Goal: Ask a question: Seek information or help from site administrators or community

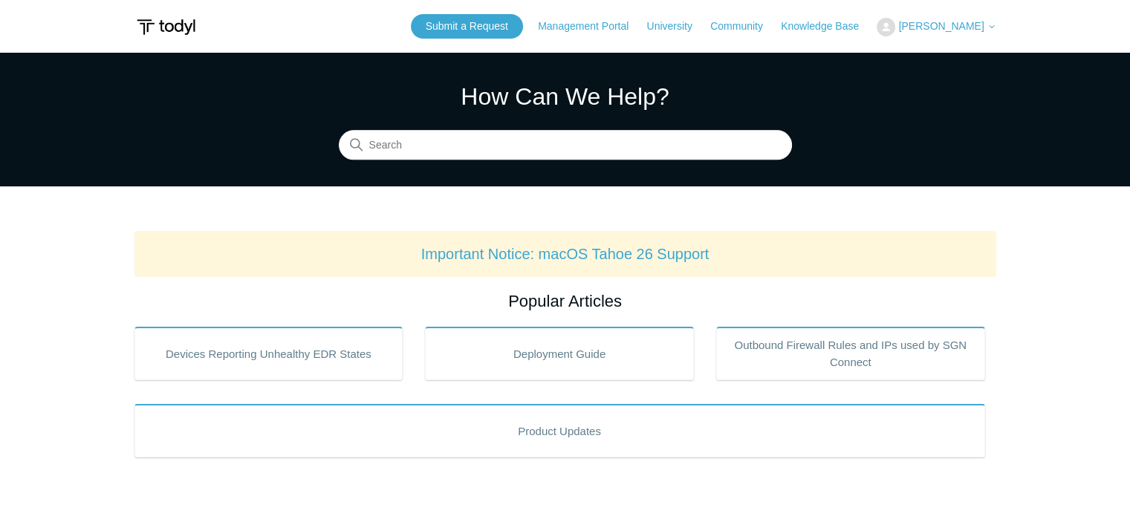
click at [487, 27] on link "Submit a Request" at bounding box center [467, 26] width 112 height 25
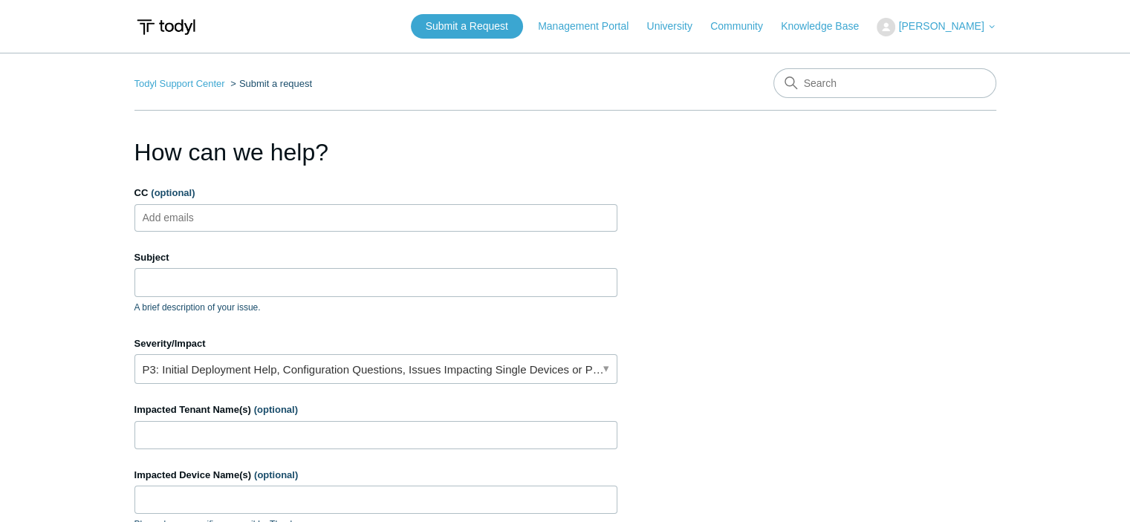
click at [685, 145] on section "How can we help? CC (optional) Add emails Subject A brief description of your i…" at bounding box center [565, 476] width 862 height 684
click at [210, 282] on input "Subject" at bounding box center [375, 282] width 483 height 28
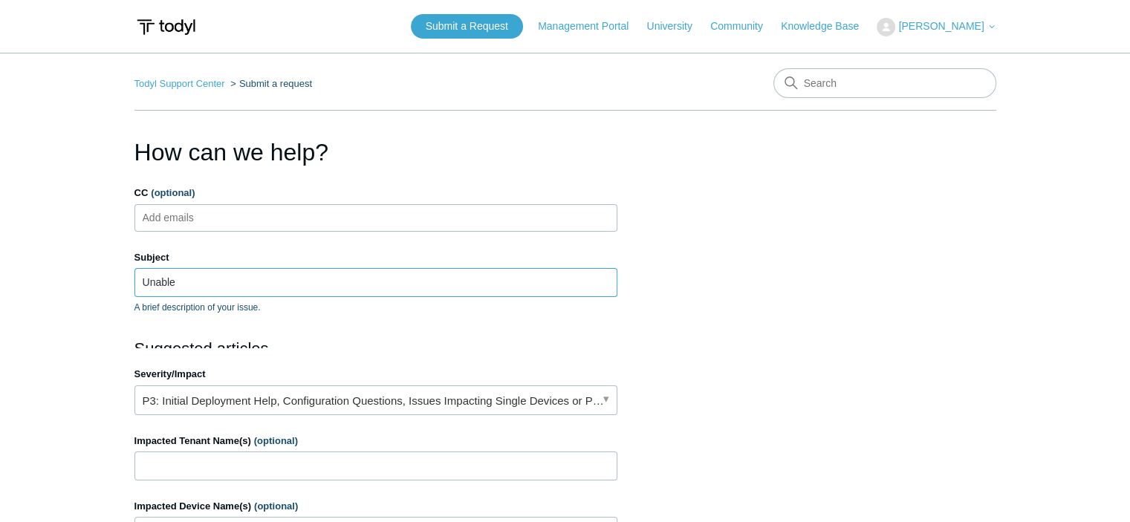
type input "Unable to install SGN agent"
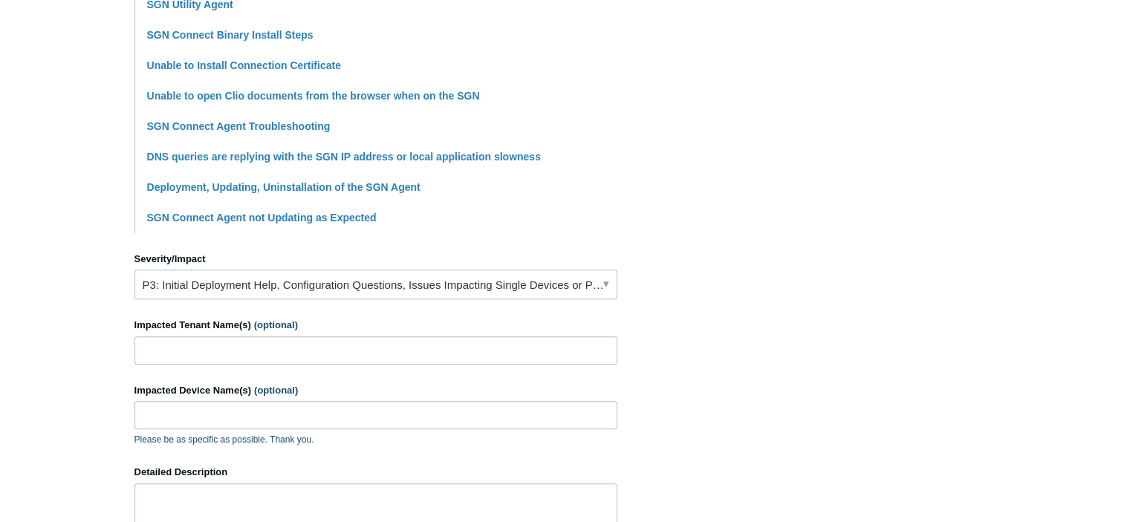
scroll to position [447, 0]
click at [288, 337] on input "Impacted Tenant Name(s) (optional)" at bounding box center [375, 349] width 483 height 28
drag, startPoint x: 166, startPoint y: 349, endPoint x: 27, endPoint y: 351, distance: 139.7
click at [31, 353] on main "Todyl Support Center Submit a request How can we help? CC (optional) Add emails…" at bounding box center [565, 169] width 1130 height 1127
paste input "aedics"
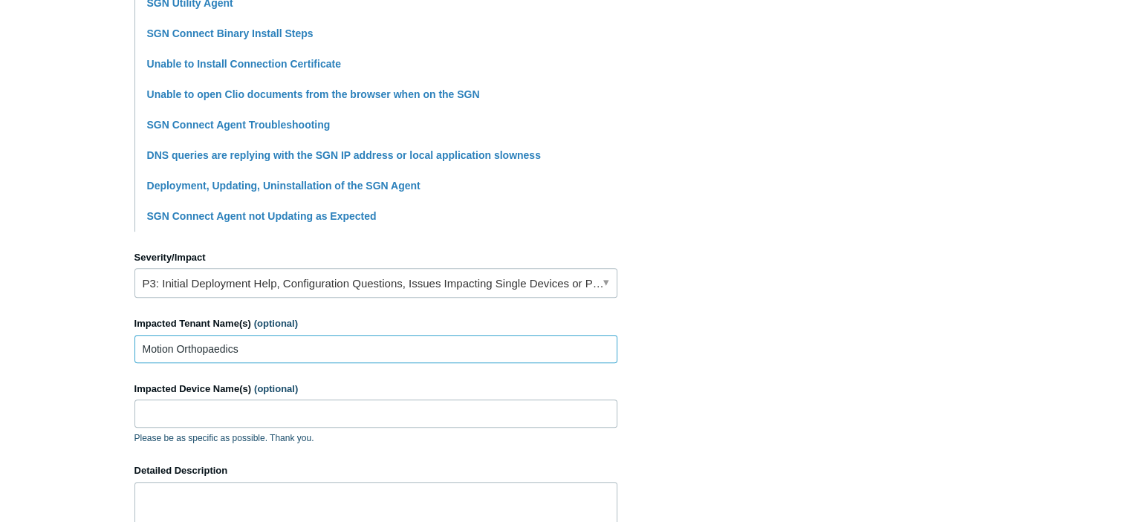
type input "Motion Orthopaedics"
paste input "ERIC-LT-10"
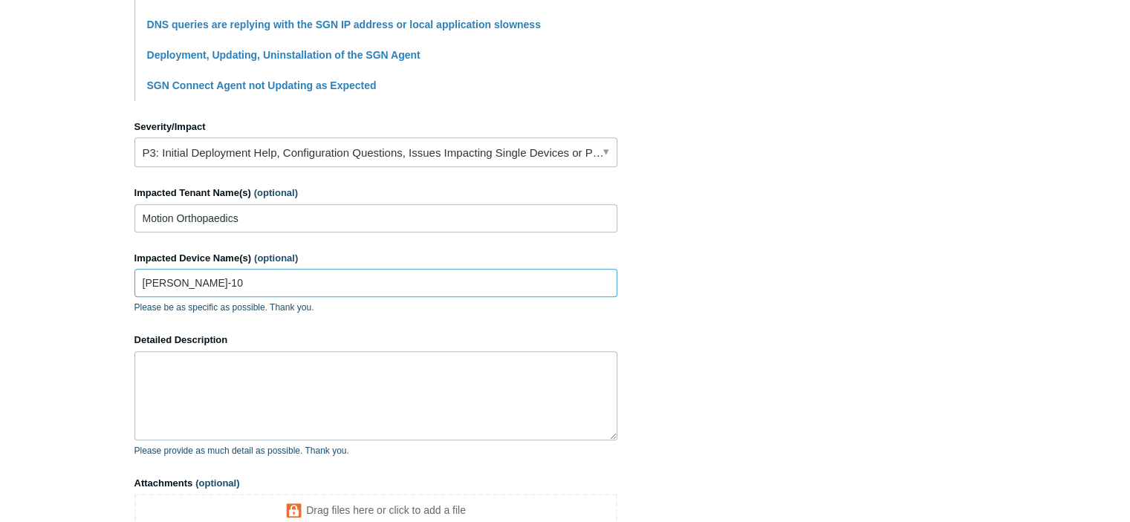
scroll to position [579, 0]
type input "ERIC-LT-10"
click at [289, 385] on textarea "Detailed Description" at bounding box center [375, 394] width 483 height 89
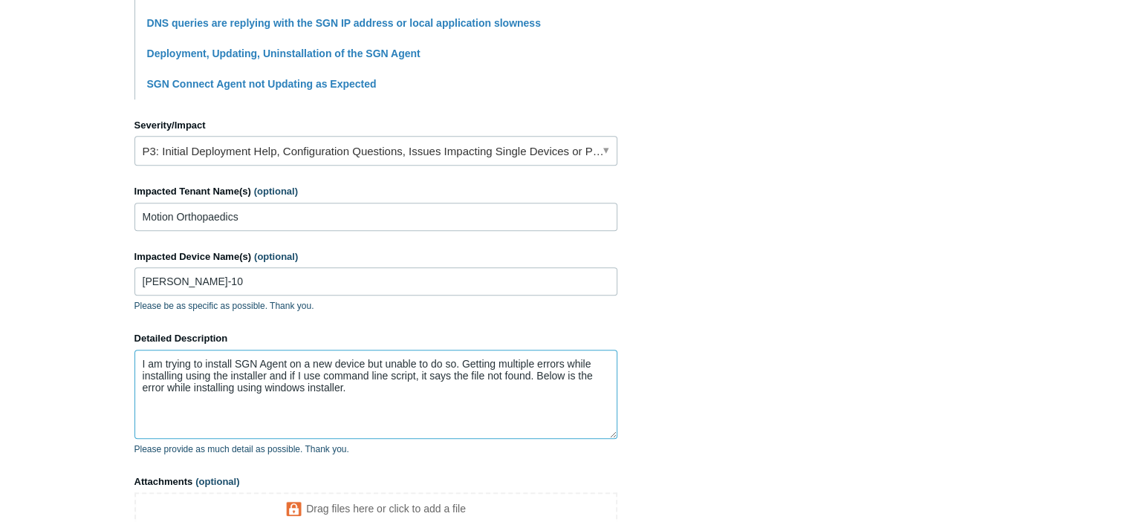
type textarea "I am trying to install SGN Agent on a new device but unable to do so. Getting m…"
click at [396, 401] on textarea "I am trying to install SGN Agent on a new device but unable to do so. Getting m…" at bounding box center [375, 394] width 483 height 89
click at [22, 161] on main "Todyl Support Center Submit a request How can we help? CC (optional) Add emails…" at bounding box center [565, 27] width 1130 height 1109
